Goal: Register for event/course

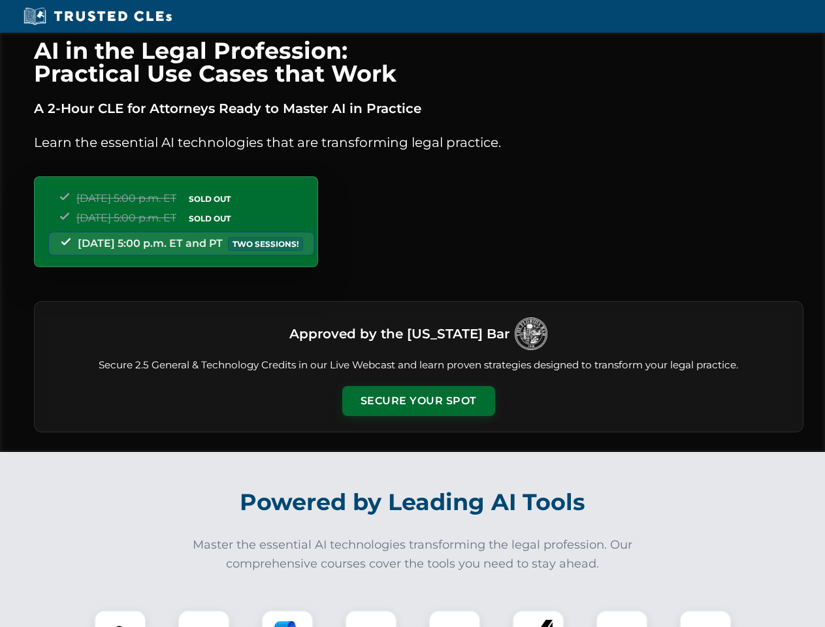
click at [418, 401] on button "Secure Your Spot" at bounding box center [418, 401] width 153 height 30
click at [120, 618] on img at bounding box center [120, 636] width 38 height 38
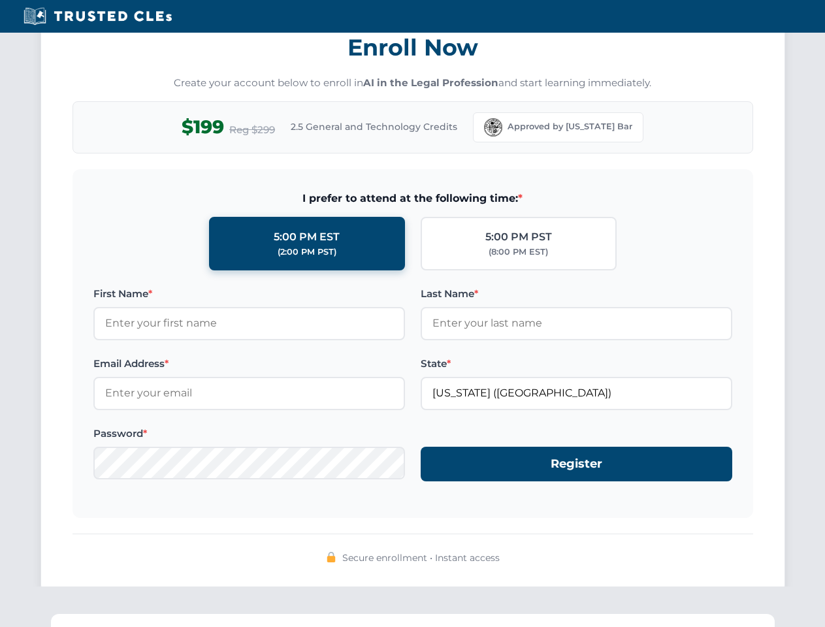
scroll to position [1282, 0]
